Goal: Task Accomplishment & Management: Use online tool/utility

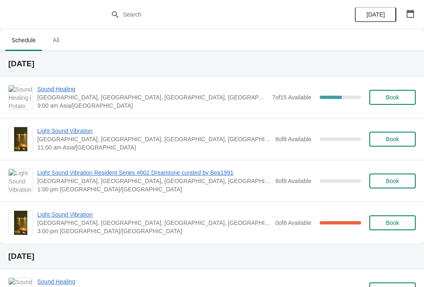
click at [51, 91] on span "Sound Healing" at bounding box center [152, 89] width 231 height 8
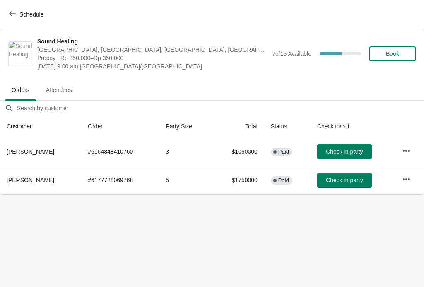
click at [393, 56] on span "Book" at bounding box center [392, 54] width 13 height 7
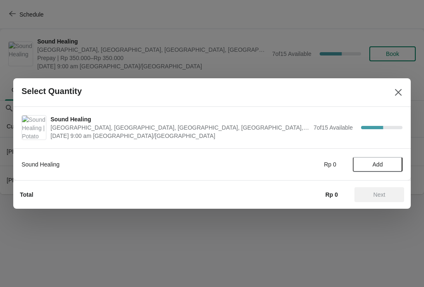
click at [381, 166] on span "Add" at bounding box center [378, 164] width 10 height 7
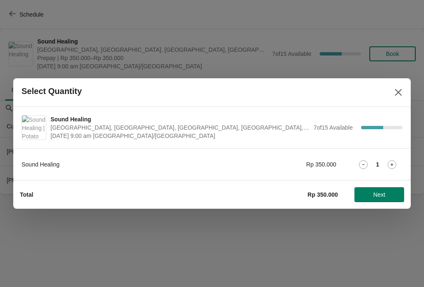
click at [393, 163] on icon at bounding box center [392, 164] width 9 height 9
click at [375, 194] on span "Next" at bounding box center [380, 195] width 12 height 7
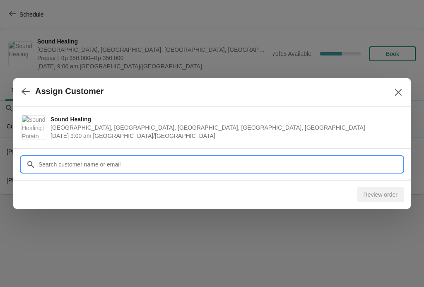
click at [280, 160] on input "Customer" at bounding box center [220, 164] width 365 height 15
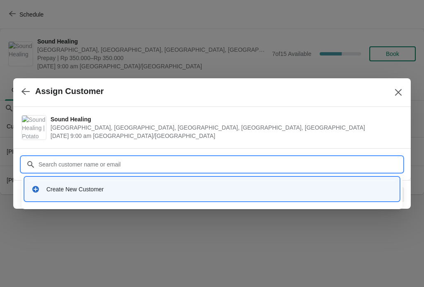
click at [252, 186] on div "Create New Customer" at bounding box center [219, 189] width 347 height 8
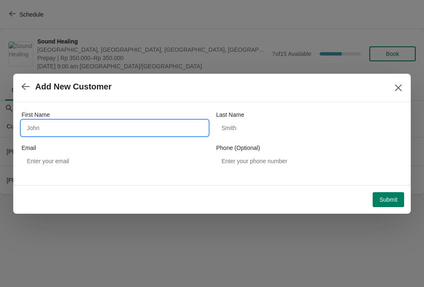
click at [55, 128] on input "First Name" at bounding box center [115, 128] width 187 height 15
type input "Chun Hao"
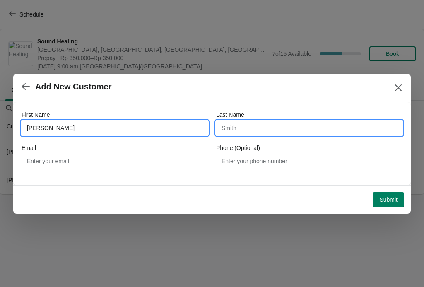
click at [295, 123] on input "Last Name" at bounding box center [309, 128] width 187 height 15
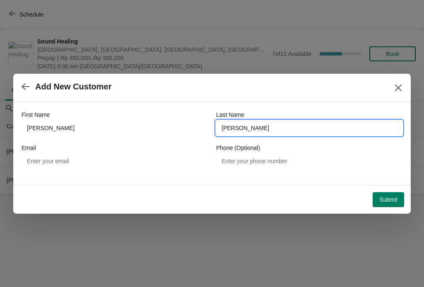
type input "Chang"
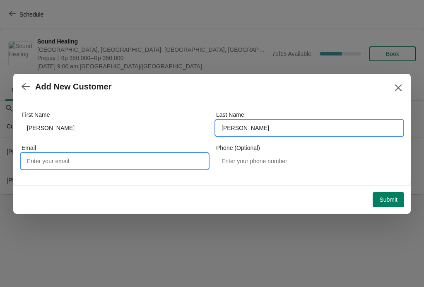
click at [58, 165] on input "Email" at bounding box center [115, 161] width 187 height 15
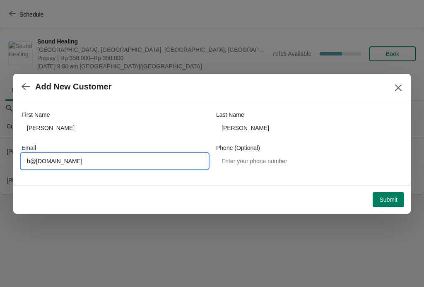
type input "h@pawnshoptaipei.com"
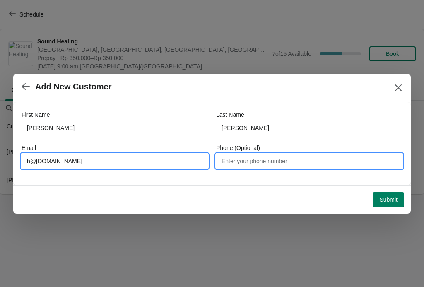
click at [300, 161] on input "Phone (Optional)" at bounding box center [309, 161] width 187 height 15
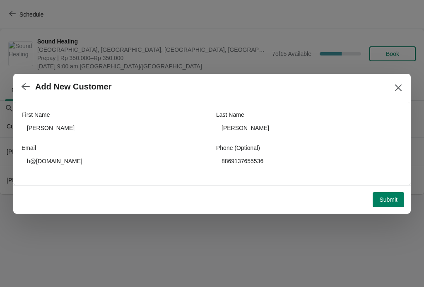
click at [392, 199] on span "Submit" at bounding box center [389, 199] width 18 height 7
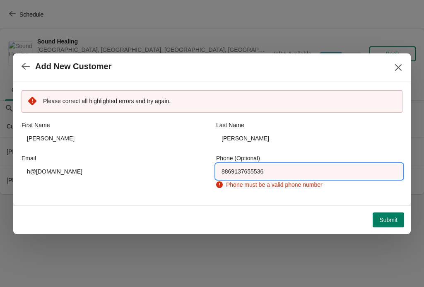
click at [294, 170] on input "8869137655536" at bounding box center [309, 171] width 187 height 15
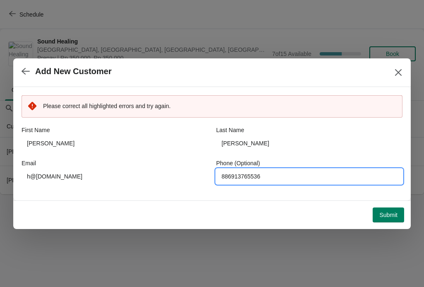
type input "886913765536"
click at [391, 213] on span "Submit" at bounding box center [389, 215] width 18 height 7
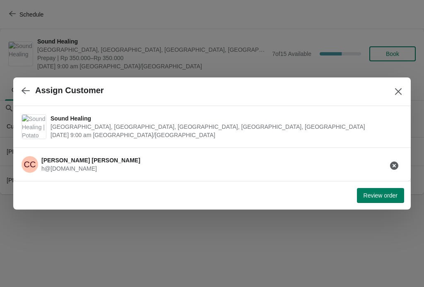
click at [381, 196] on span "Review order" at bounding box center [381, 195] width 34 height 7
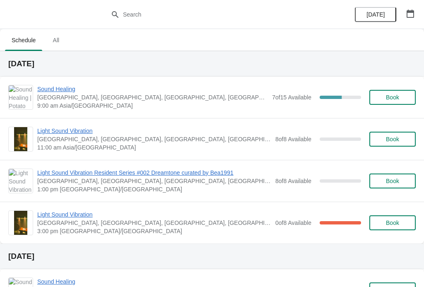
click at [63, 87] on span "Sound Healing" at bounding box center [152, 89] width 231 height 8
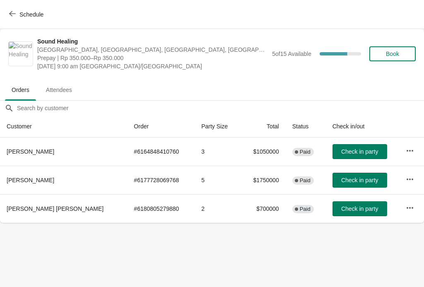
click at [16, 15] on span "Schedule" at bounding box center [27, 14] width 33 height 8
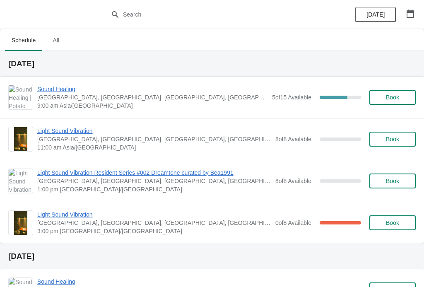
click at [66, 88] on span "Sound Healing" at bounding box center [152, 89] width 231 height 8
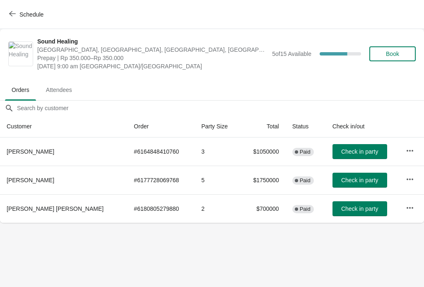
click at [405, 203] on button "button" at bounding box center [410, 208] width 15 height 15
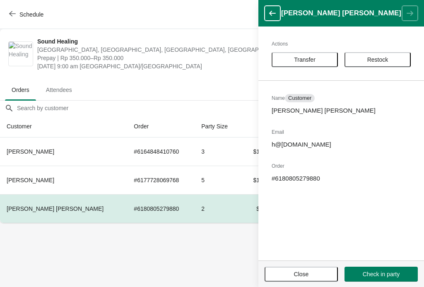
click at [372, 56] on span "Restock" at bounding box center [378, 59] width 21 height 7
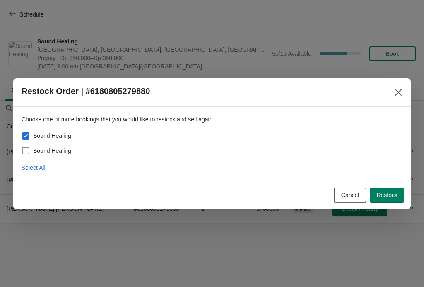
click at [58, 147] on span "Sound Healing" at bounding box center [52, 151] width 38 height 8
click at [22, 147] on input "Sound Healing" at bounding box center [22, 147] width 0 height 0
checkbox input "true"
click at [386, 194] on span "Restock" at bounding box center [387, 195] width 21 height 7
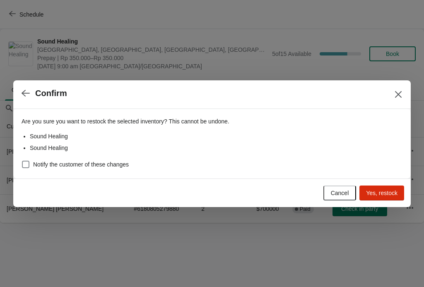
click at [385, 194] on span "Yes, restock" at bounding box center [382, 193] width 32 height 7
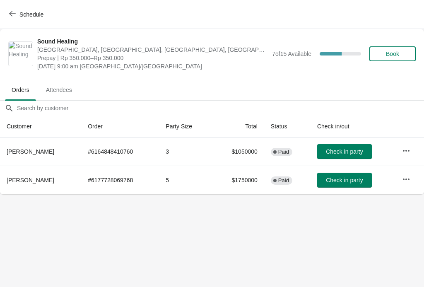
click at [16, 13] on span "Schedule" at bounding box center [27, 14] width 33 height 8
